Goal: Register for event/course

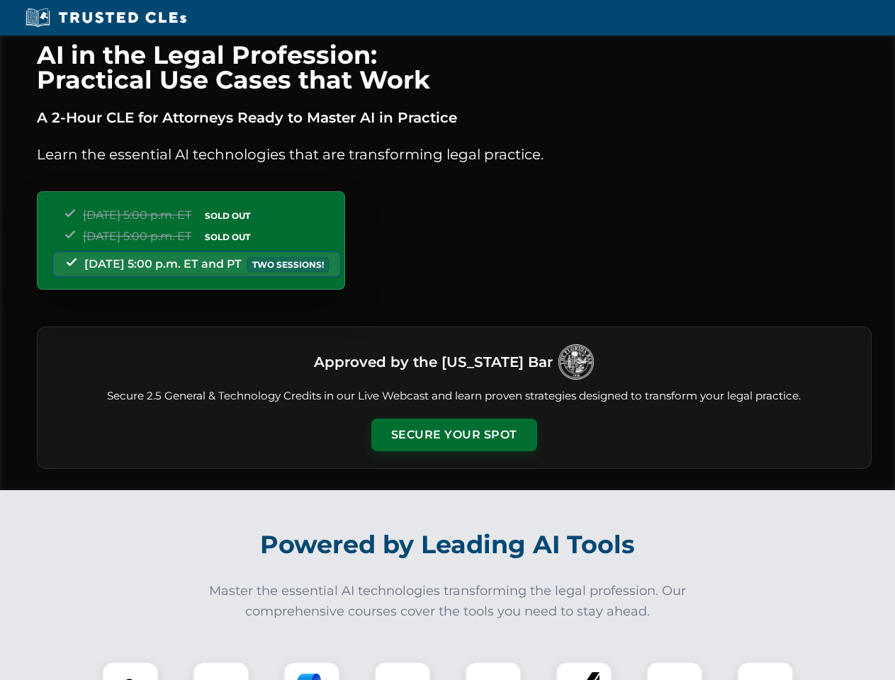
click at [453, 435] on button "Secure Your Spot" at bounding box center [454, 435] width 166 height 33
click at [130, 671] on img at bounding box center [130, 689] width 41 height 41
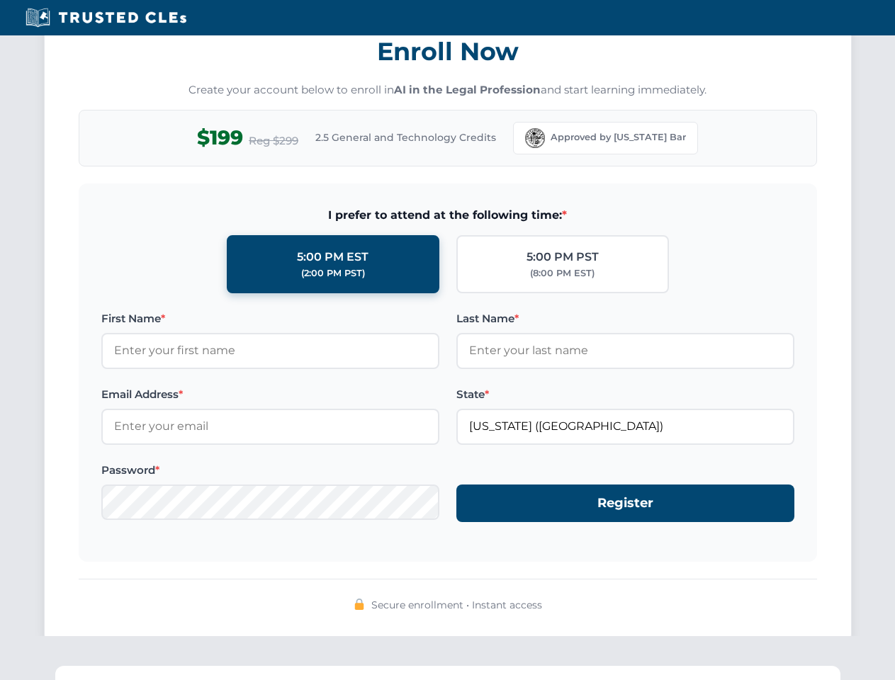
scroll to position [1390, 0]
